Goal: Task Accomplishment & Management: Use online tool/utility

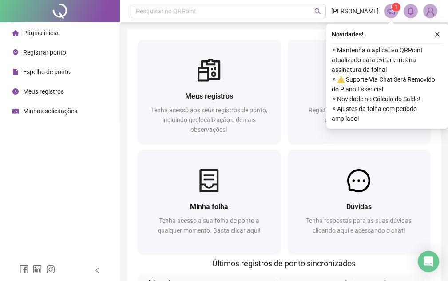
click at [42, 53] on span "Registrar ponto" at bounding box center [44, 52] width 43 height 7
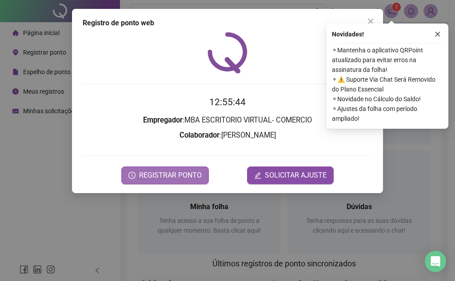
click at [176, 180] on span "REGISTRAR PONTO" at bounding box center [170, 175] width 63 height 11
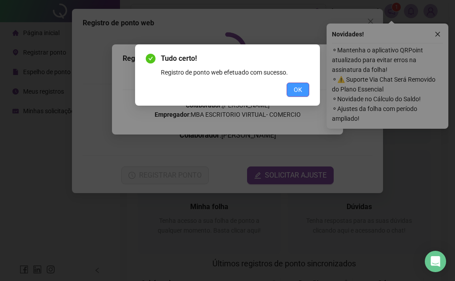
click at [296, 90] on span "OK" at bounding box center [298, 90] width 8 height 10
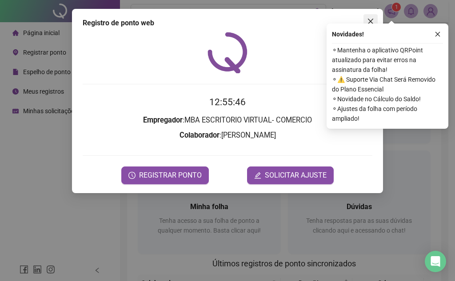
click at [375, 17] on button "Close" at bounding box center [371, 21] width 14 height 14
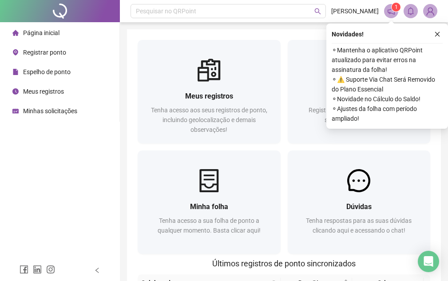
click at [49, 95] on span "Meus registros" at bounding box center [43, 91] width 41 height 7
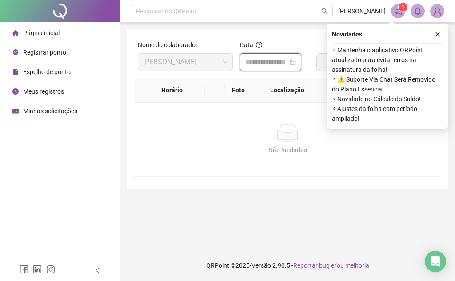
click at [272, 59] on input at bounding box center [266, 62] width 43 height 11
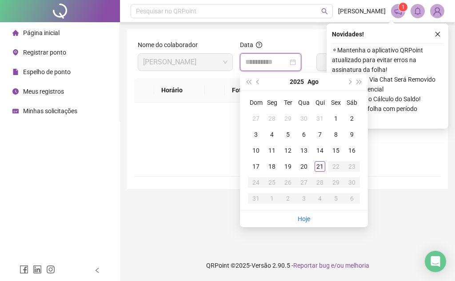
type input "**********"
click at [318, 166] on div "21" at bounding box center [320, 166] width 11 height 11
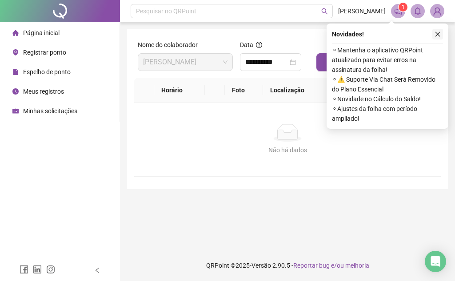
click at [442, 33] on button "button" at bounding box center [437, 34] width 11 height 11
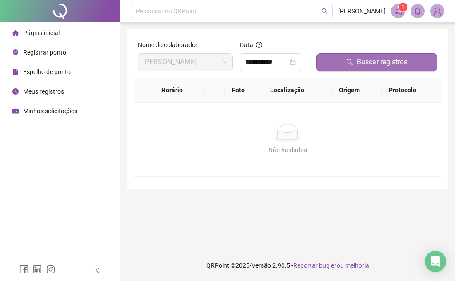
click at [348, 57] on button "Buscar registros" at bounding box center [376, 62] width 121 height 18
